Goal: Information Seeking & Learning: Learn about a topic

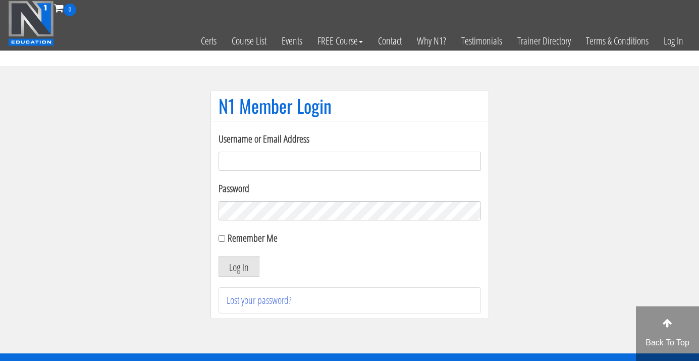
type input "[EMAIL_ADDRESS][DOMAIN_NAME]"
click at [238, 266] on button "Log In" at bounding box center [239, 265] width 41 height 21
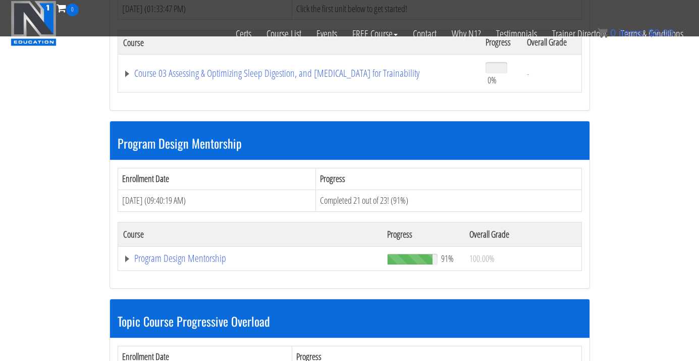
scroll to position [778, 0]
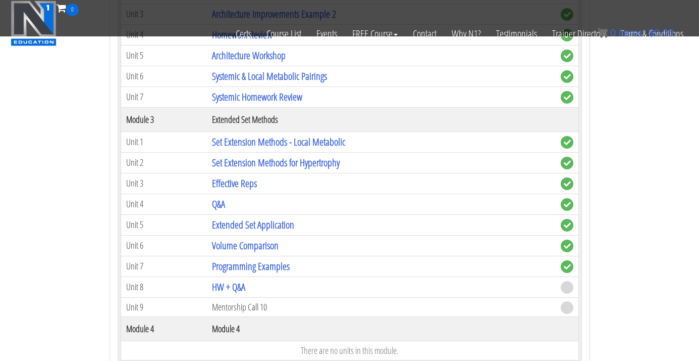
scroll to position [1311, 0]
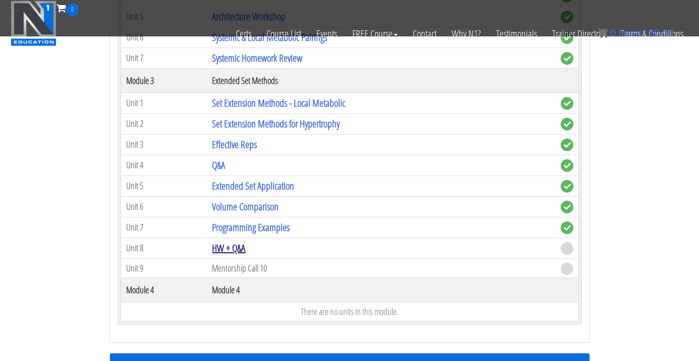
click at [231, 243] on link "HW + Q&A" at bounding box center [228, 248] width 33 height 14
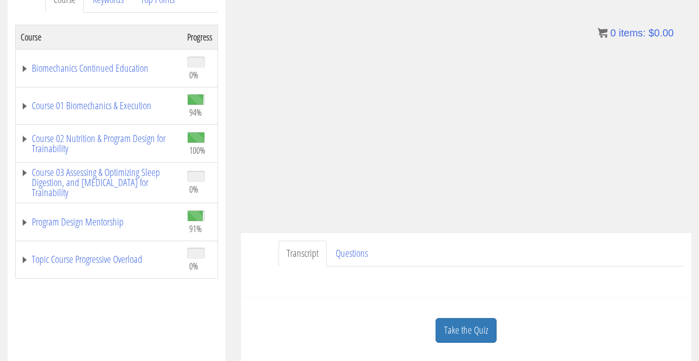
scroll to position [157, 0]
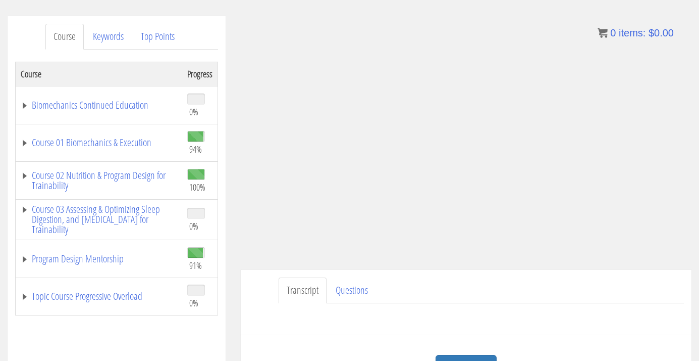
scroll to position [116, 0]
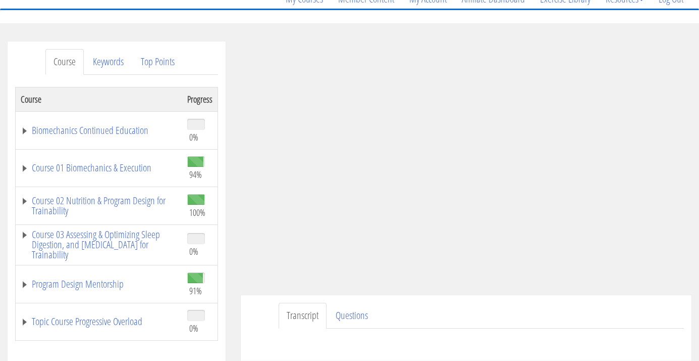
scroll to position [128, 0]
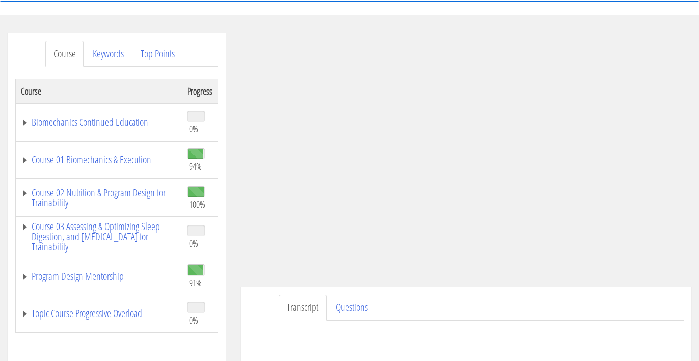
scroll to position [91, 0]
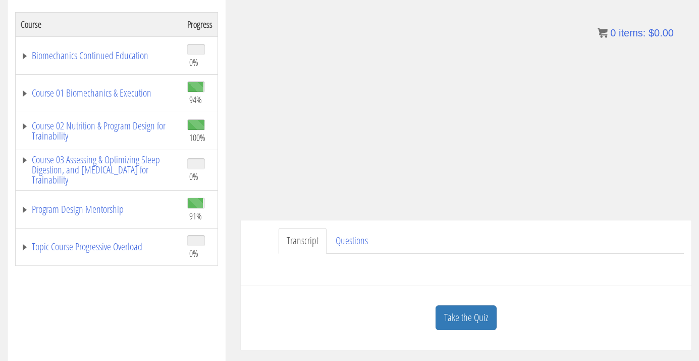
scroll to position [166, 0]
click at [480, 315] on link "Take the Quiz" at bounding box center [466, 317] width 61 height 25
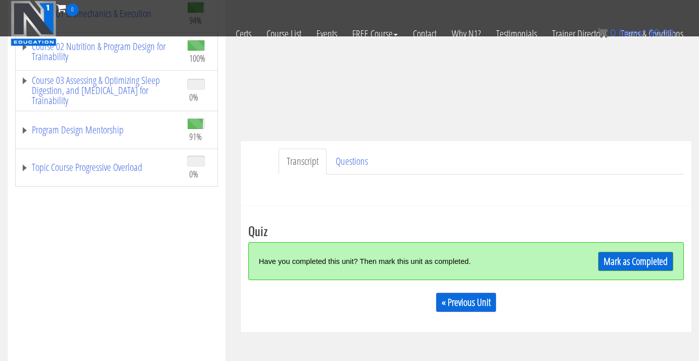
scroll to position [182, 0]
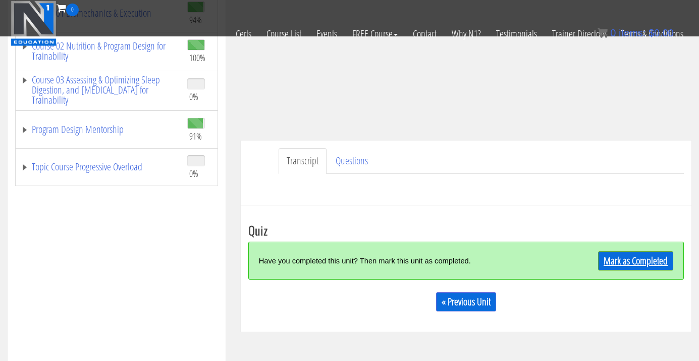
click at [640, 264] on link "Mark as Completed" at bounding box center [635, 260] width 75 height 19
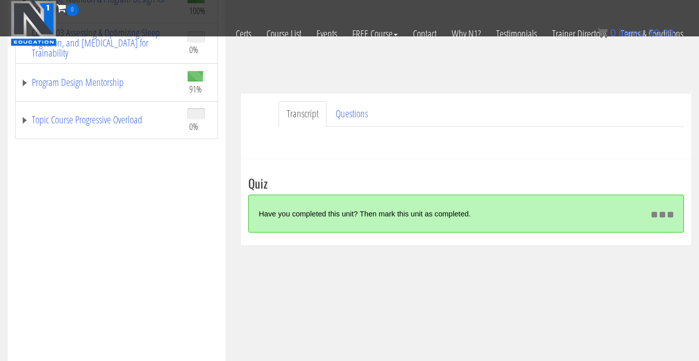
scroll to position [226, 0]
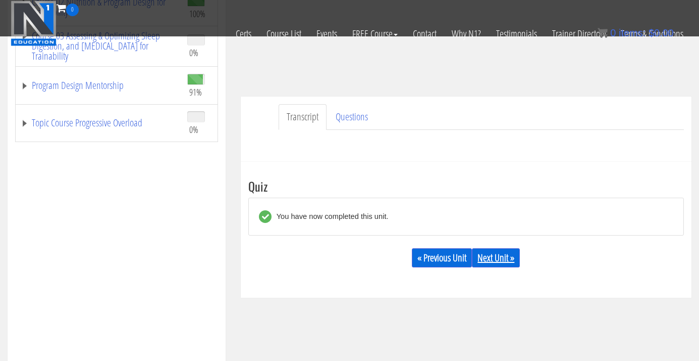
click at [491, 253] on link "Next Unit »" at bounding box center [496, 257] width 48 height 19
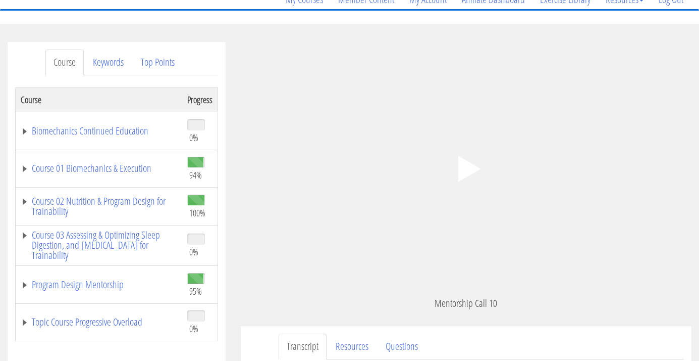
scroll to position [208, 0]
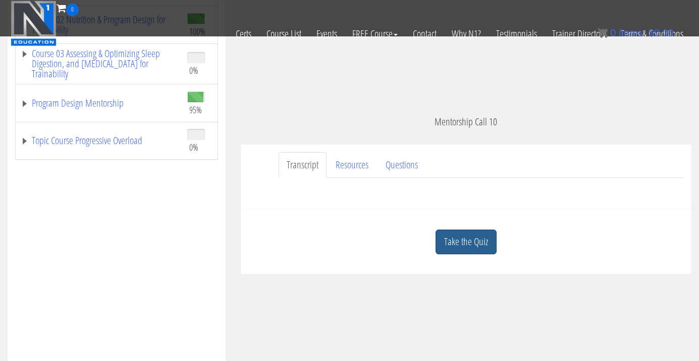
click at [475, 243] on link "Take the Quiz" at bounding box center [466, 241] width 61 height 25
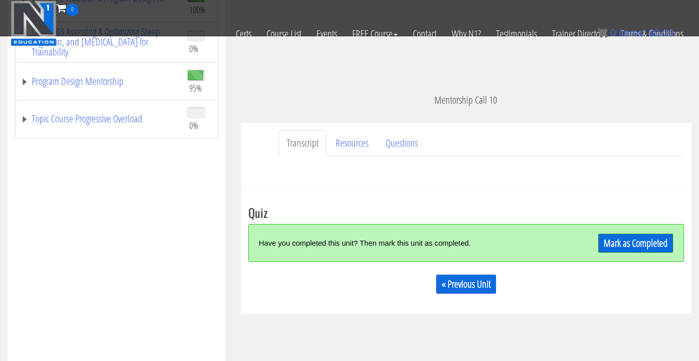
scroll to position [245, 0]
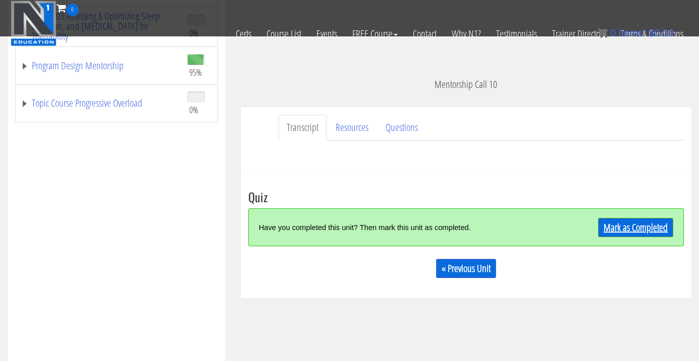
click at [627, 223] on link "Mark as Completed" at bounding box center [635, 227] width 75 height 19
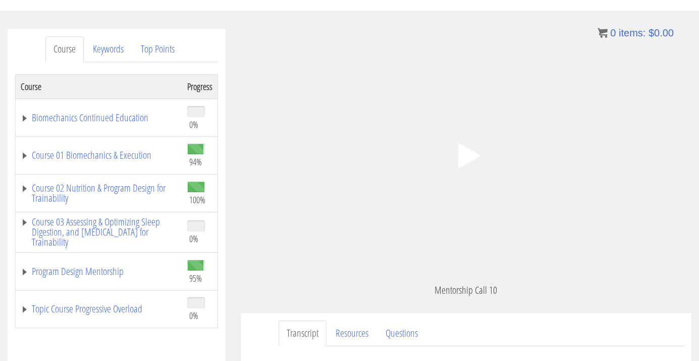
scroll to position [294, 0]
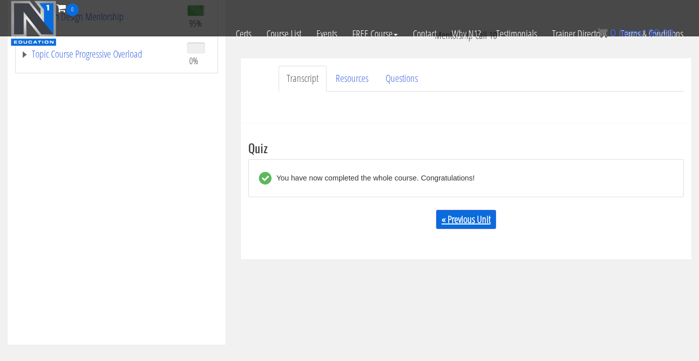
click at [469, 220] on link "« Previous Unit" at bounding box center [466, 219] width 60 height 19
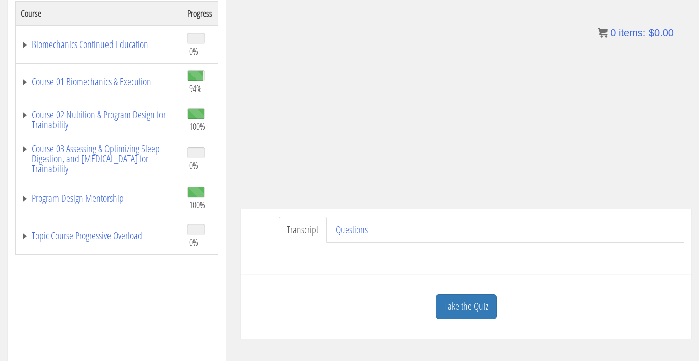
scroll to position [177, 0]
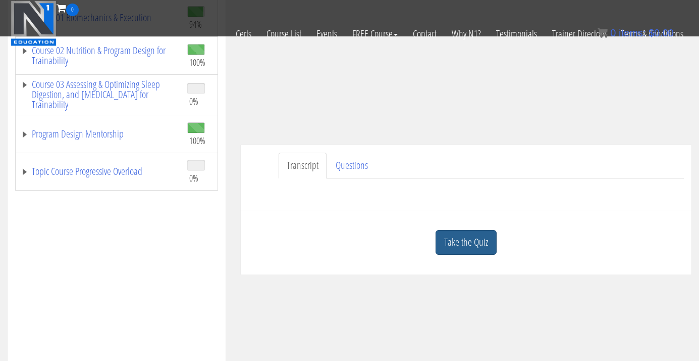
click at [472, 245] on link "Take the Quiz" at bounding box center [466, 242] width 61 height 25
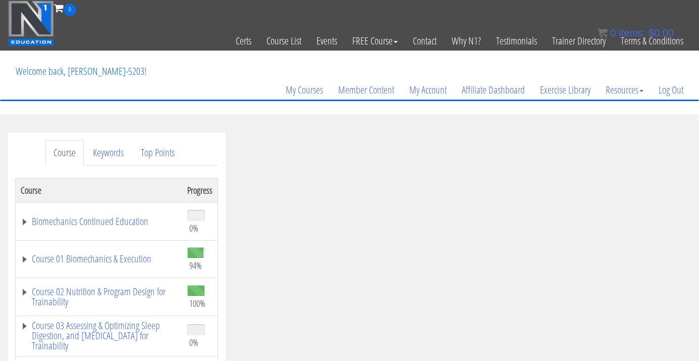
scroll to position [0, 0]
